Goal: Book appointment/travel/reservation

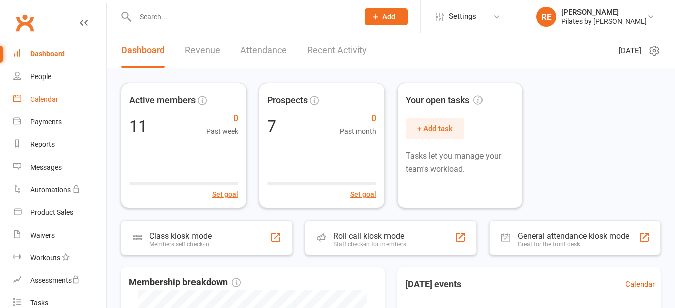
click at [50, 94] on link "Calendar" at bounding box center [59, 99] width 93 height 23
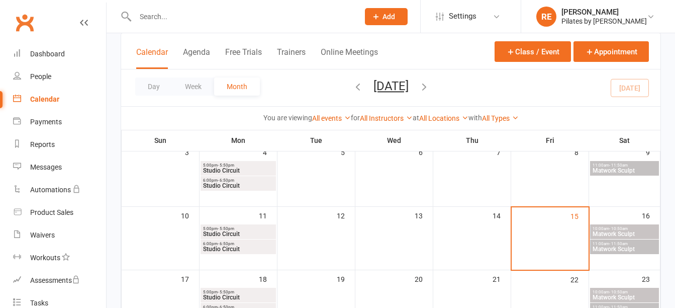
scroll to position [134, 0]
click at [616, 165] on span "- 11:50am" at bounding box center [618, 164] width 19 height 5
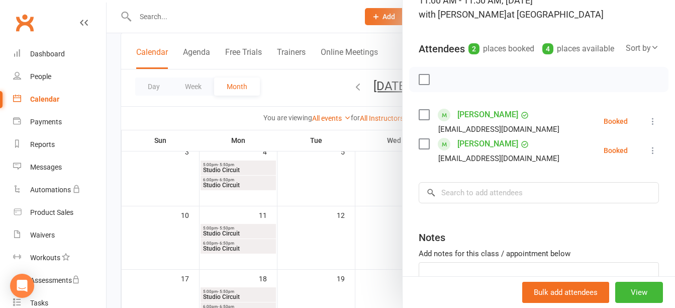
scroll to position [81, 0]
click at [648, 126] on icon at bounding box center [653, 121] width 10 height 10
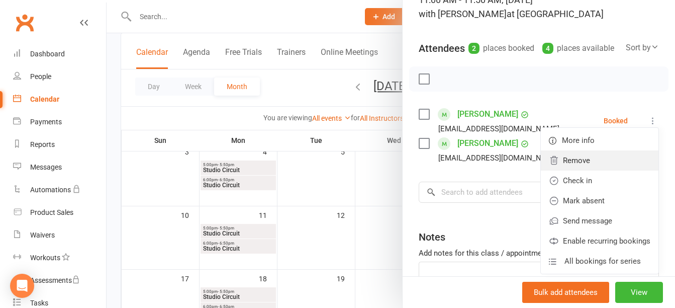
click at [577, 168] on link "Remove" at bounding box center [600, 160] width 118 height 20
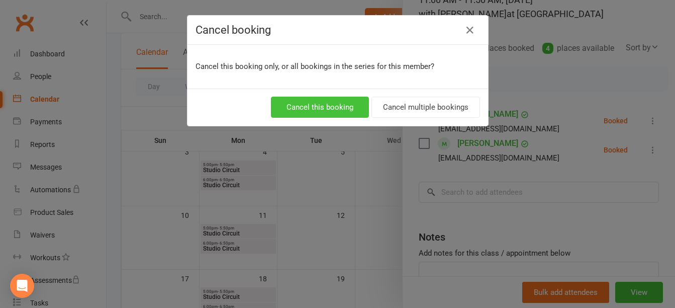
click at [349, 110] on button "Cancel this booking" at bounding box center [320, 107] width 98 height 21
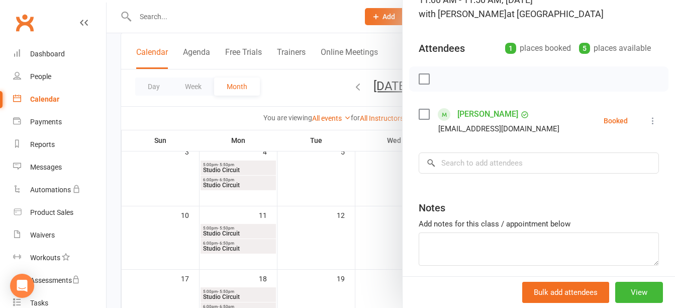
click at [648, 122] on icon at bounding box center [653, 121] width 10 height 10
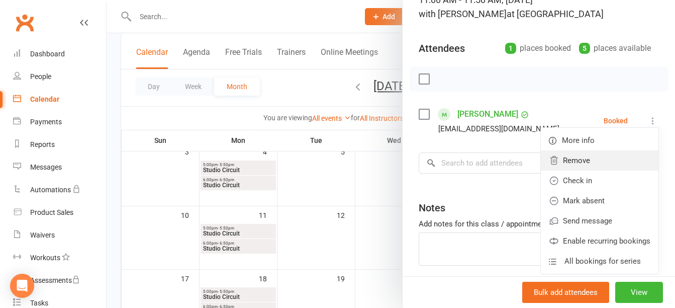
click at [578, 159] on link "Remove" at bounding box center [600, 160] width 118 height 20
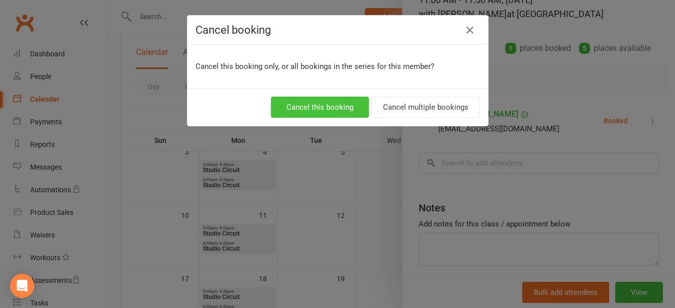
click at [315, 104] on button "Cancel this booking" at bounding box center [320, 107] width 98 height 21
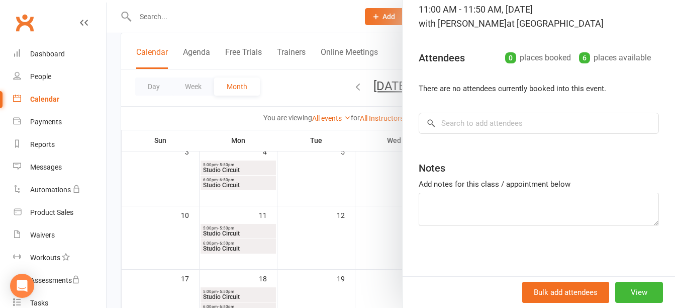
scroll to position [71, 0]
click at [309, 21] on div at bounding box center [391, 154] width 568 height 308
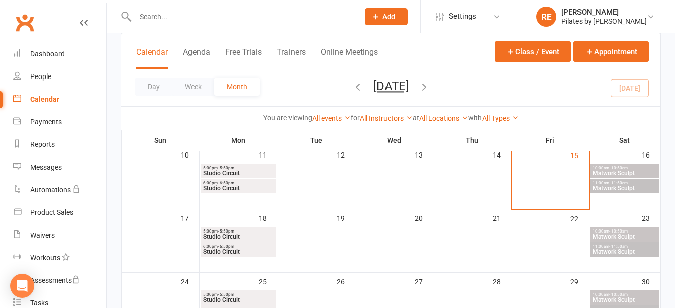
scroll to position [202, 0]
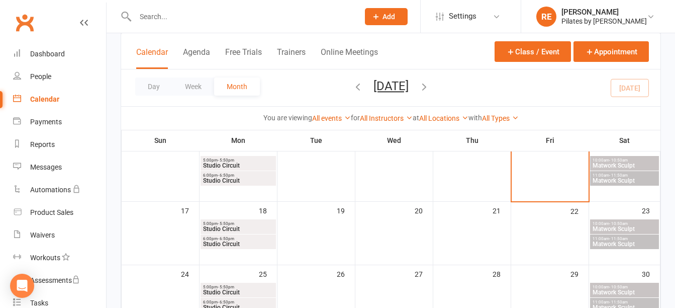
click at [630, 158] on span "10:00am - 10:50am" at bounding box center [624, 160] width 65 height 5
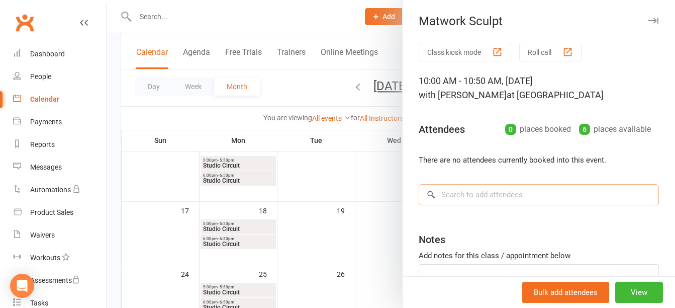
click at [528, 190] on input "search" at bounding box center [539, 194] width 240 height 21
type input "banin"
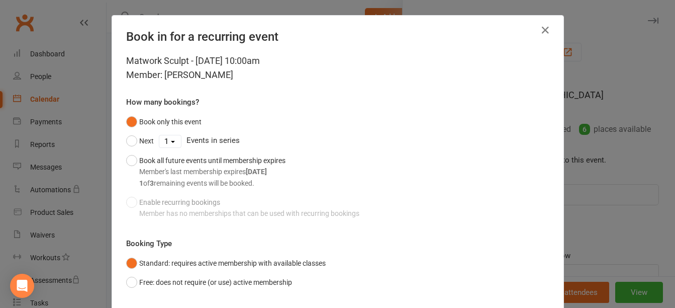
scroll to position [65, 0]
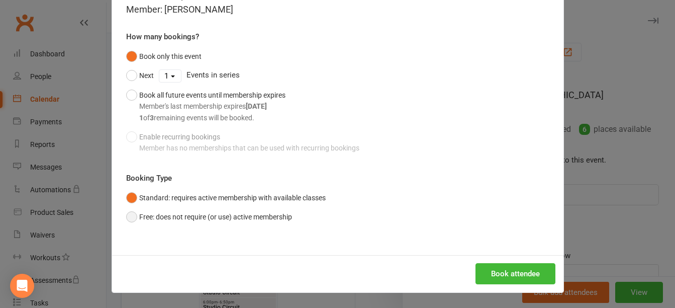
click at [173, 215] on button "Free: does not require (or use) active membership" at bounding box center [209, 216] width 166 height 19
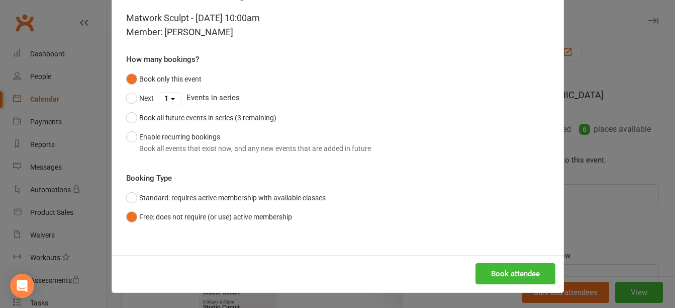
scroll to position [43, 0]
click at [505, 276] on button "Book attendee" at bounding box center [515, 273] width 80 height 21
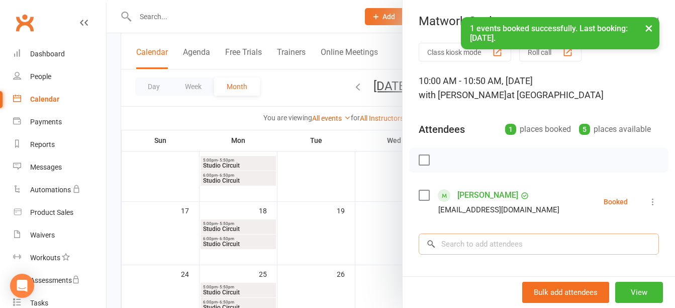
click at [475, 245] on input "search" at bounding box center [539, 243] width 240 height 21
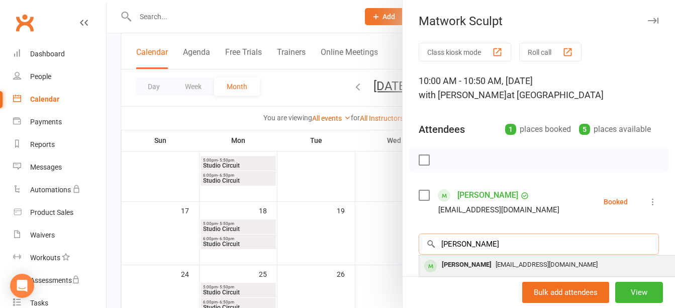
type input "[PERSON_NAME]"
click at [475, 264] on div "[PERSON_NAME]" at bounding box center [467, 264] width 58 height 15
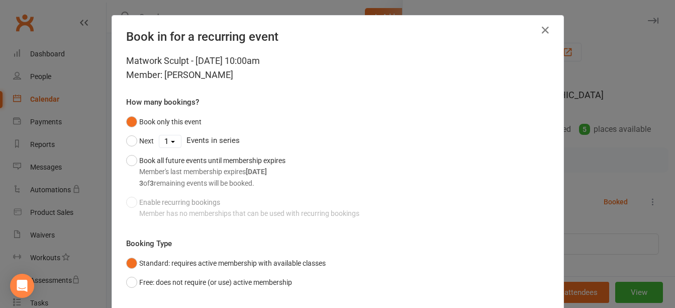
scroll to position [65, 0]
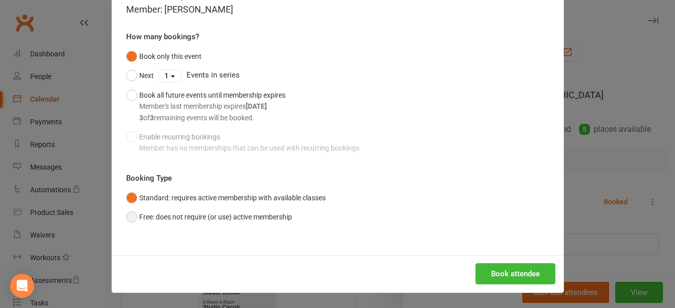
click at [159, 214] on button "Free: does not require (or use) active membership" at bounding box center [209, 216] width 166 height 19
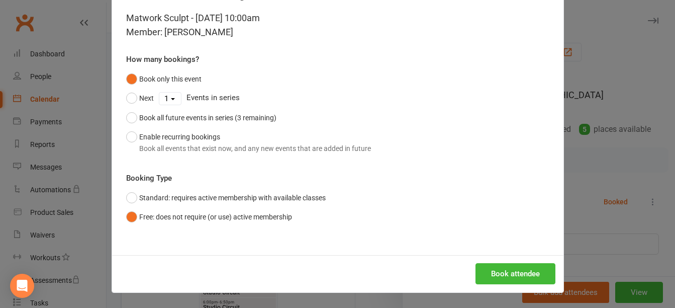
scroll to position [43, 0]
click at [501, 266] on button "Book attendee" at bounding box center [515, 273] width 80 height 21
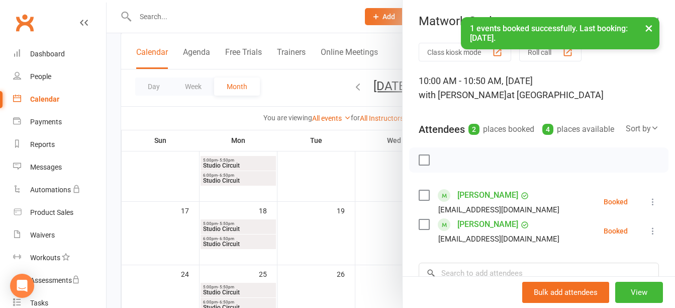
scroll to position [80, 0]
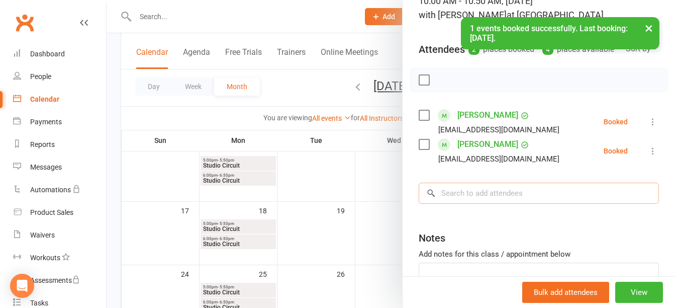
click at [477, 204] on input "search" at bounding box center [539, 192] width 240 height 21
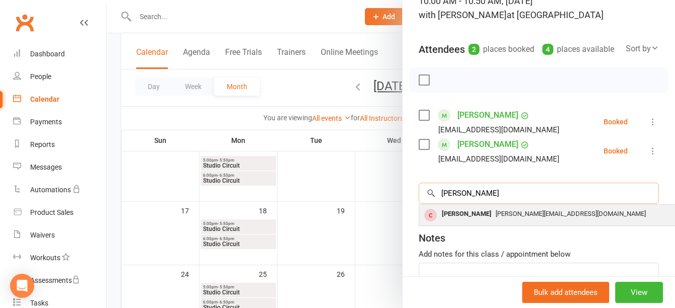
type input "[PERSON_NAME]"
click at [496, 217] on span "[PERSON_NAME][EMAIL_ADDRESS][DOMAIN_NAME]" at bounding box center [571, 214] width 150 height 8
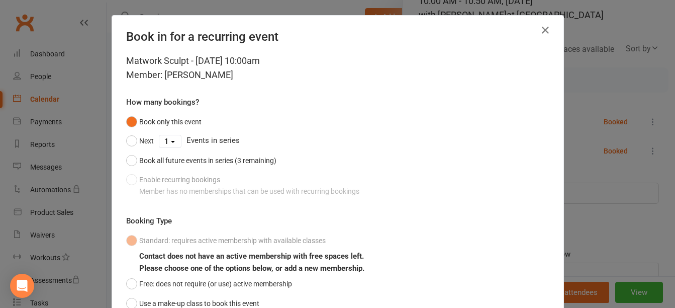
scroll to position [86, 0]
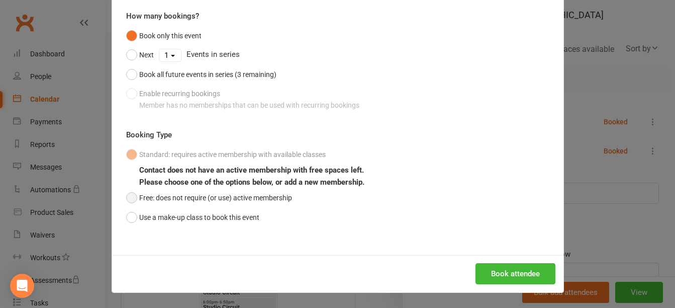
click at [159, 198] on button "Free: does not require (or use) active membership" at bounding box center [209, 197] width 166 height 19
click at [510, 273] on button "Book attendee" at bounding box center [515, 273] width 80 height 21
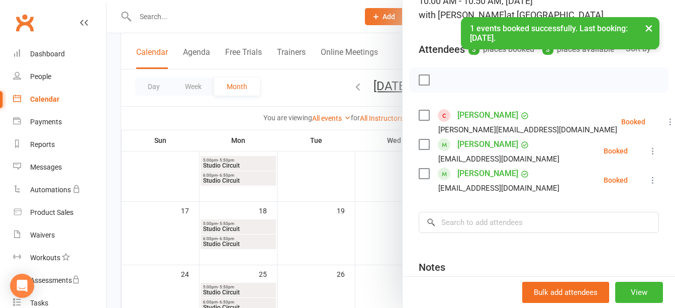
click at [317, 8] on div at bounding box center [391, 154] width 568 height 308
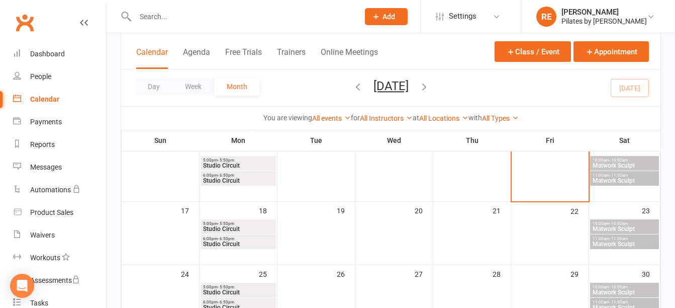
click at [630, 181] on span "Matwork Sculpt" at bounding box center [624, 180] width 65 height 6
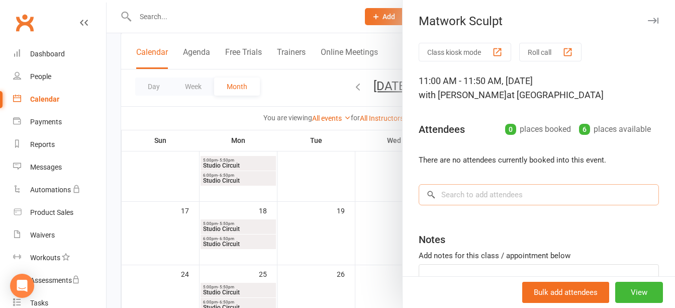
click at [506, 193] on input "search" at bounding box center [539, 194] width 240 height 21
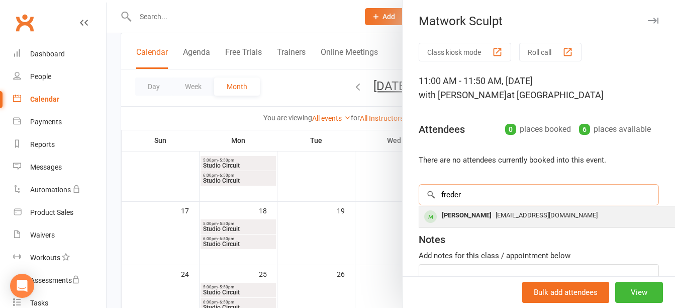
type input "freder"
click at [496, 212] on div "[PERSON_NAME]" at bounding box center [467, 215] width 58 height 15
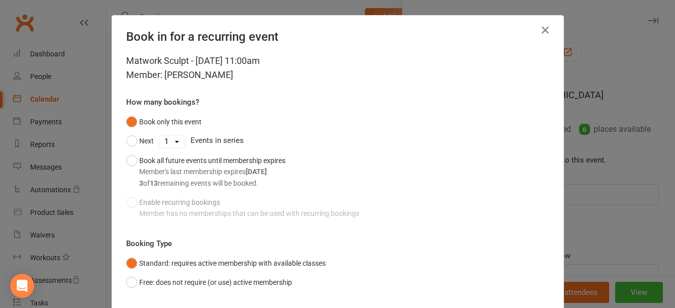
scroll to position [65, 0]
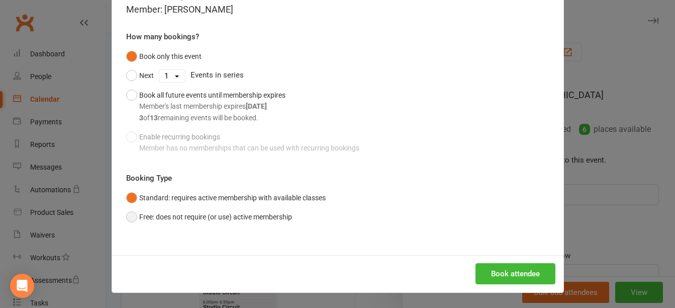
click at [252, 221] on button "Free: does not require (or use) active membership" at bounding box center [209, 216] width 166 height 19
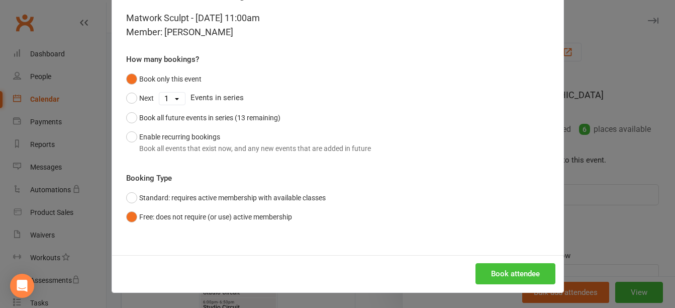
click at [526, 269] on button "Book attendee" at bounding box center [515, 273] width 80 height 21
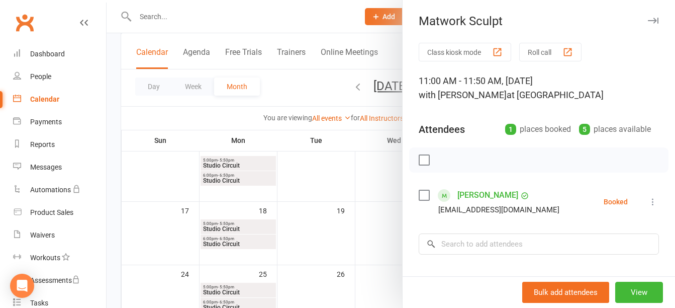
click at [297, 24] on div at bounding box center [391, 154] width 568 height 308
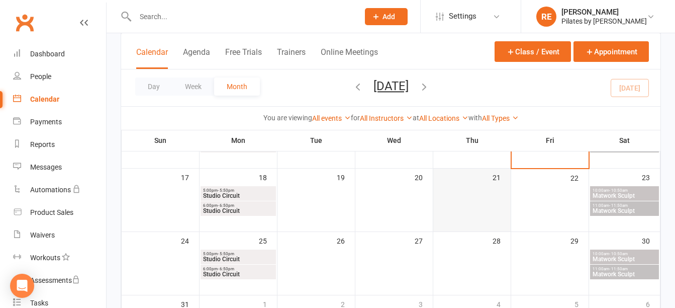
scroll to position [236, 0]
click at [256, 194] on span "Studio Circuit" at bounding box center [238, 195] width 71 height 6
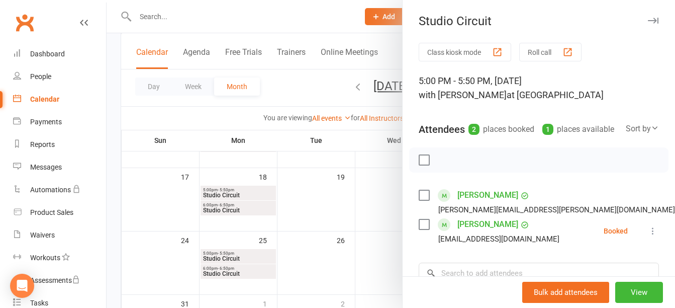
click at [240, 210] on div at bounding box center [391, 154] width 568 height 308
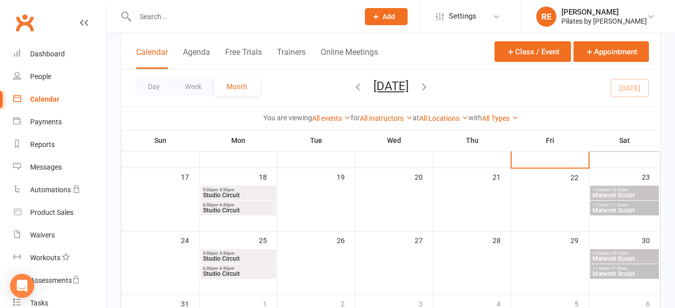
click at [240, 210] on span "Studio Circuit" at bounding box center [238, 210] width 71 height 6
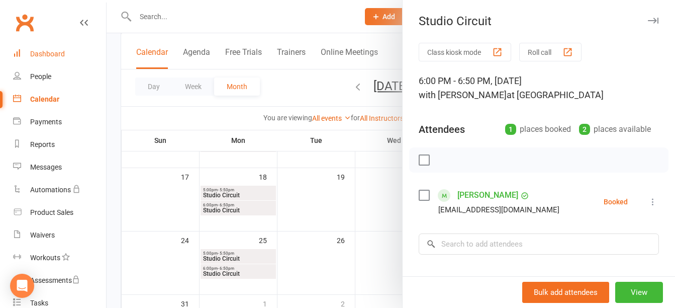
click at [43, 50] on div "Dashboard" at bounding box center [47, 54] width 35 height 8
